Goal: Information Seeking & Learning: Learn about a topic

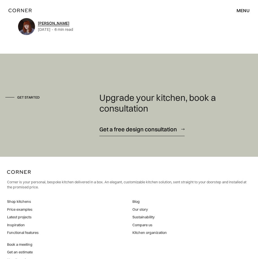
scroll to position [1407, 0]
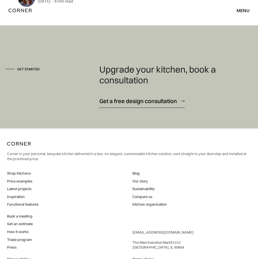
click at [23, 172] on link "Shop kitchens" at bounding box center [23, 173] width 32 height 5
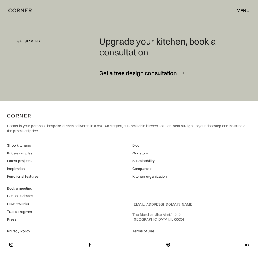
scroll to position [1436, 0]
click at [23, 154] on link "Price examples" at bounding box center [23, 153] width 32 height 5
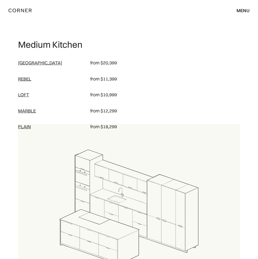
scroll to position [680, 0]
